Goal: Information Seeking & Learning: Learn about a topic

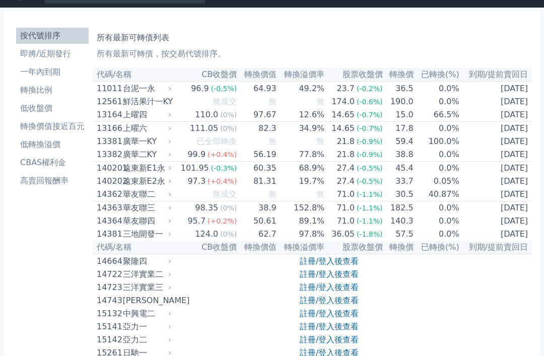
scroll to position [16, 0]
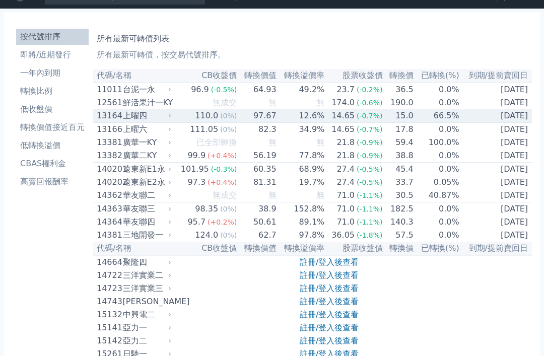
click at [148, 121] on div "上曜四" at bounding box center [146, 116] width 47 height 12
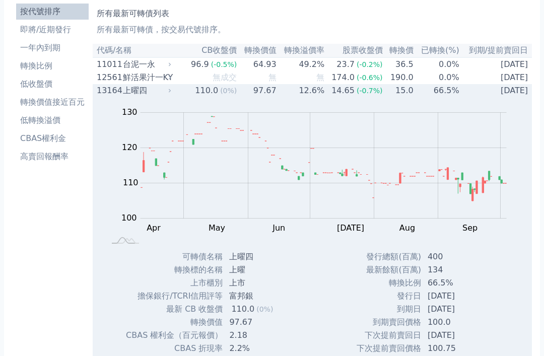
scroll to position [41, 0]
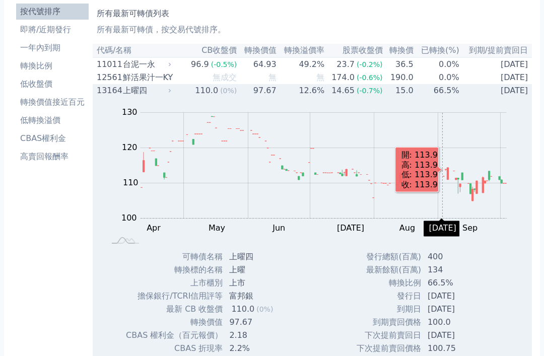
click at [327, 296] on div "Zoom Out 100 90 95 100 105 110 115 120 140 130 80 L Apr May Jun Jul Aug Sep Oct…" at bounding box center [312, 258] width 438 height 323
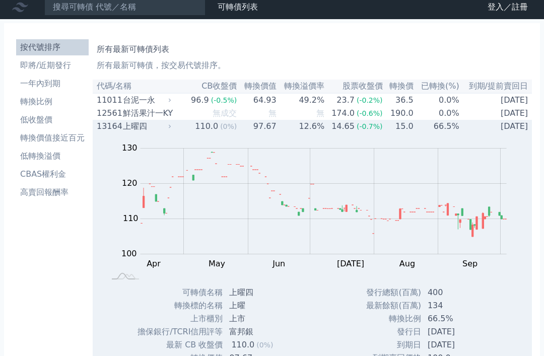
scroll to position [0, 0]
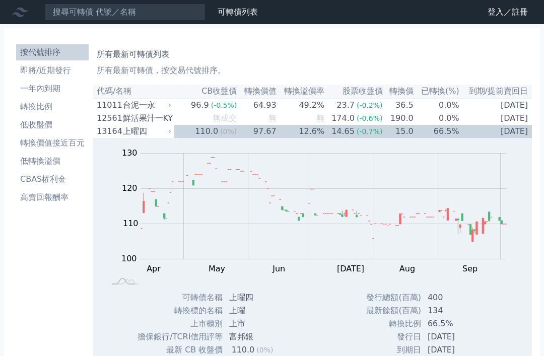
click at [31, 73] on li "即將/近期發行" at bounding box center [52, 70] width 73 height 12
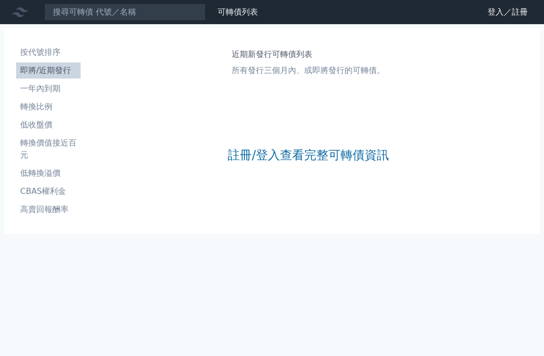
click at [380, 160] on link "註冊/登入查看完整可轉債資訊" at bounding box center [308, 155] width 161 height 16
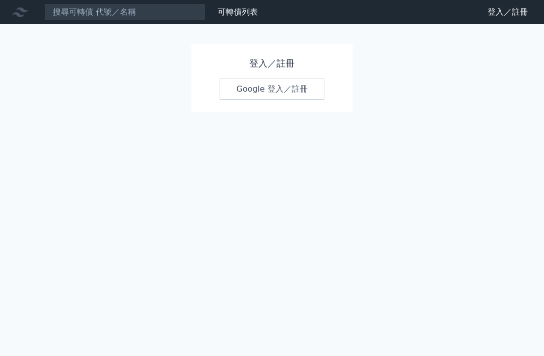
click at [303, 90] on link "Google 登入／註冊" at bounding box center [272, 89] width 105 height 21
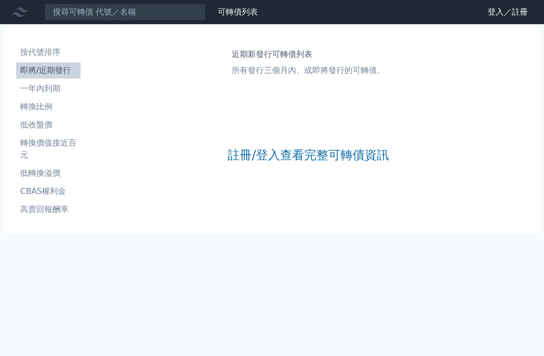
click at [380, 161] on link "註冊/登入查看完整可轉債資訊" at bounding box center [308, 155] width 161 height 16
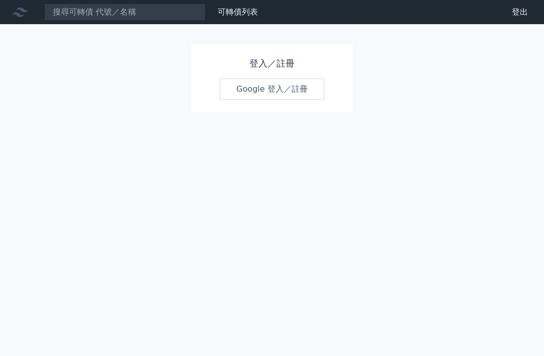
click at [304, 97] on link "Google 登入／註冊" at bounding box center [272, 89] width 105 height 21
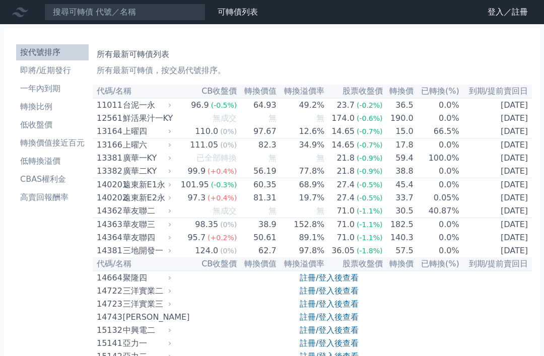
click at [26, 146] on li "轉換價值接近百元" at bounding box center [52, 143] width 73 height 12
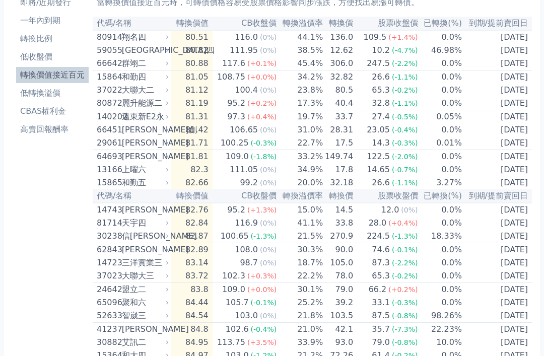
scroll to position [68, 0]
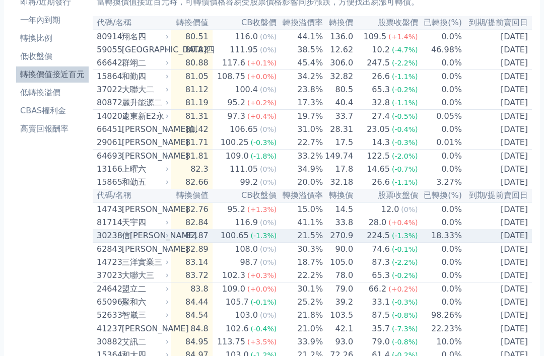
click at [512, 243] on td "[DATE]" at bounding box center [497, 237] width 70 height 14
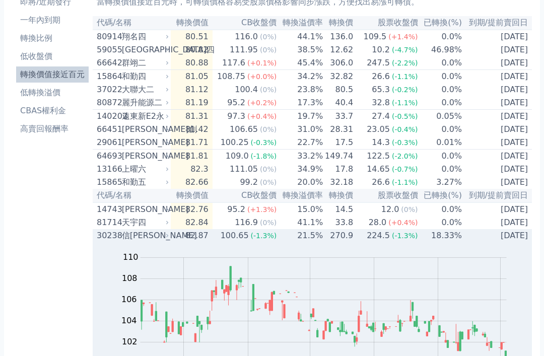
click at [513, 242] on td "[DATE]" at bounding box center [497, 235] width 70 height 13
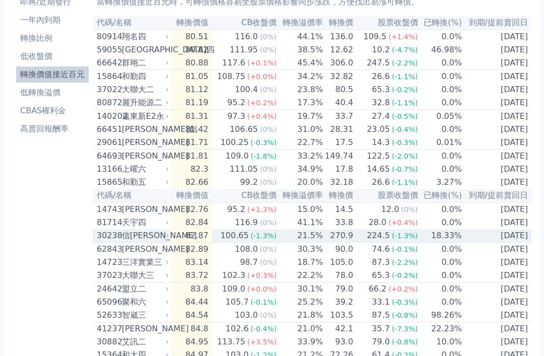
click at [515, 243] on td "[DATE]" at bounding box center [497, 236] width 70 height 14
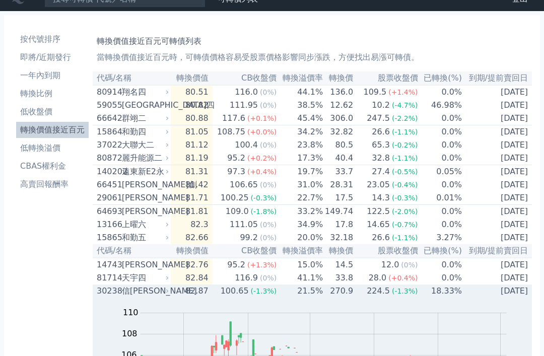
scroll to position [0, 0]
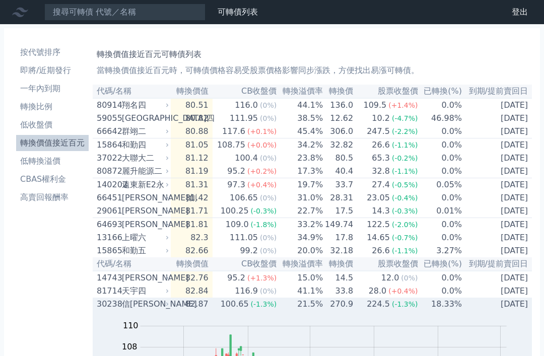
click at [30, 127] on li "低收盤價" at bounding box center [52, 125] width 73 height 12
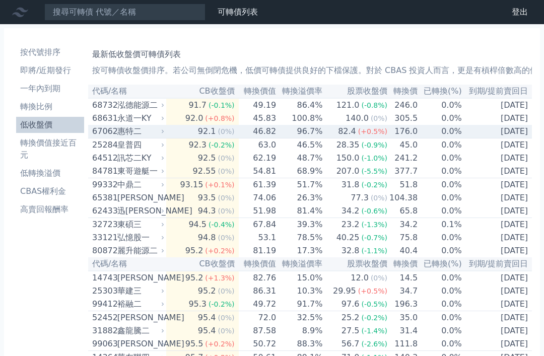
click at [519, 139] on td "[DATE]" at bounding box center [497, 132] width 70 height 14
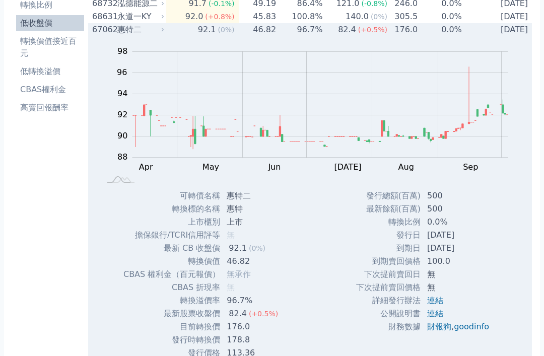
scroll to position [102, 0]
